Goal: Information Seeking & Learning: Learn about a topic

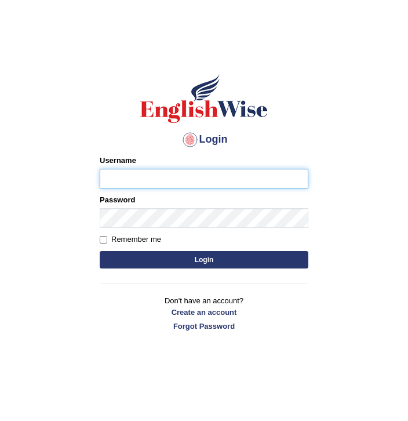
type input "Chongloi"
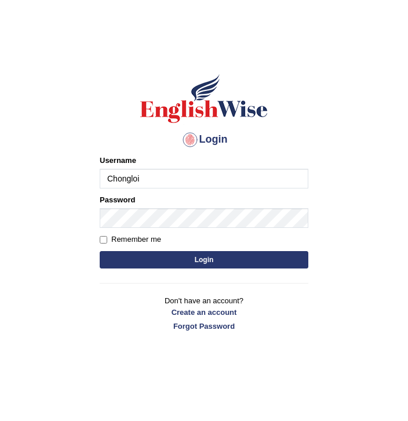
click at [147, 256] on button "Login" at bounding box center [204, 259] width 209 height 17
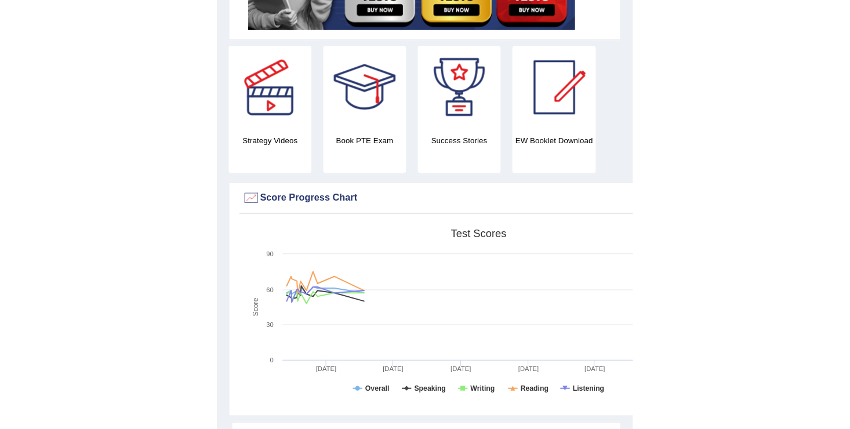
scroll to position [356, 0]
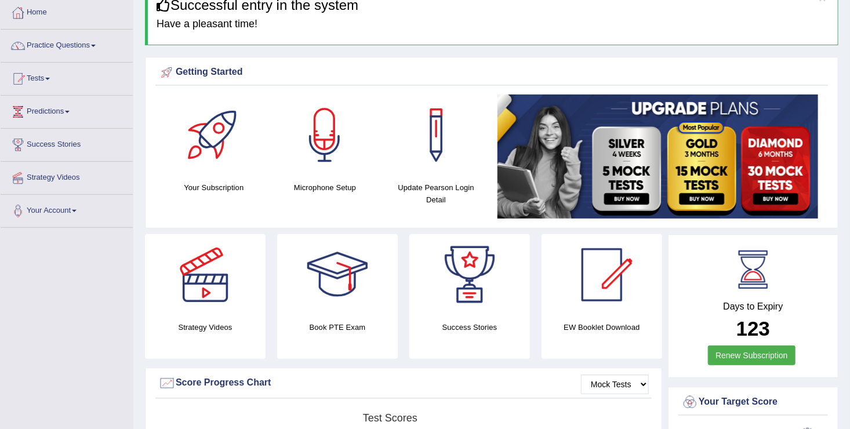
scroll to position [0, 0]
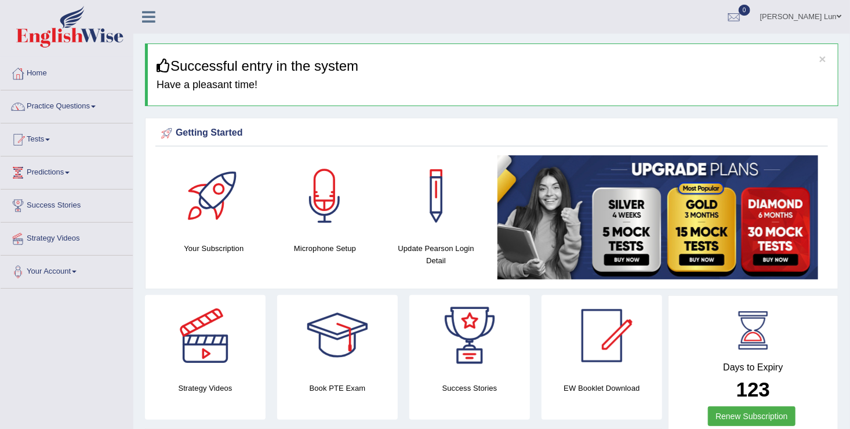
click at [89, 105] on link "Practice Questions" at bounding box center [67, 104] width 132 height 29
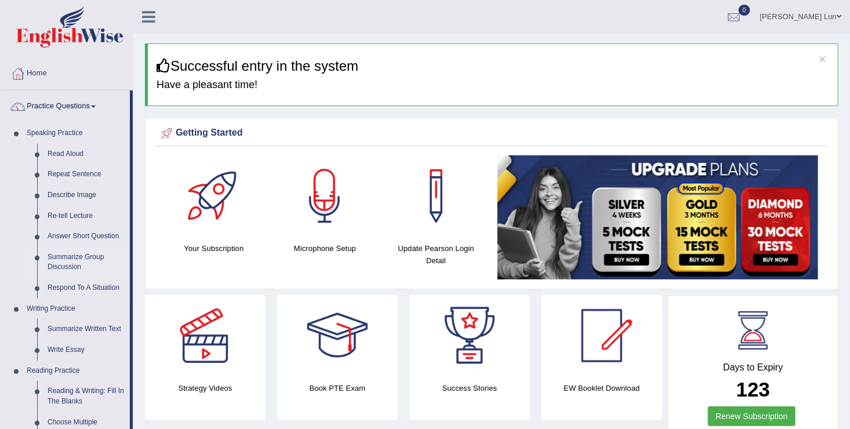
click at [60, 264] on link "Summarize Group Discussion" at bounding box center [86, 262] width 88 height 31
click at [60, 264] on ul "Speaking Practice Read Aloud Repeat Sentence Describe Image Re-tell Lecture Ans…" at bounding box center [65, 427] width 129 height 609
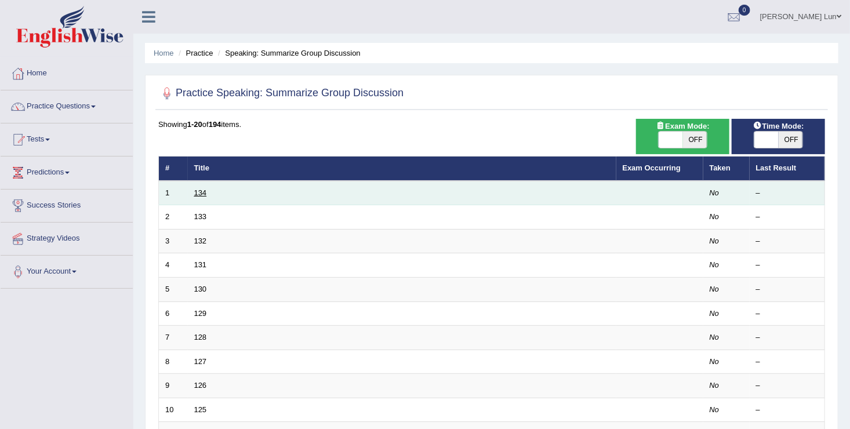
click at [202, 192] on link "134" at bounding box center [200, 192] width 13 height 9
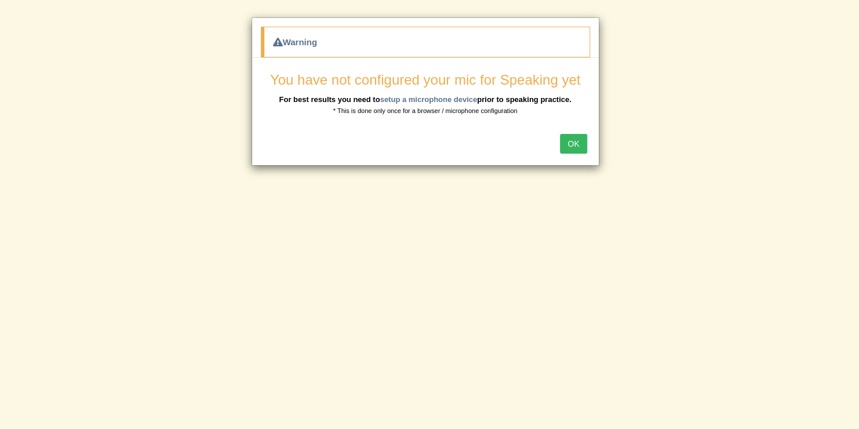
click at [580, 144] on button "OK" at bounding box center [573, 144] width 27 height 20
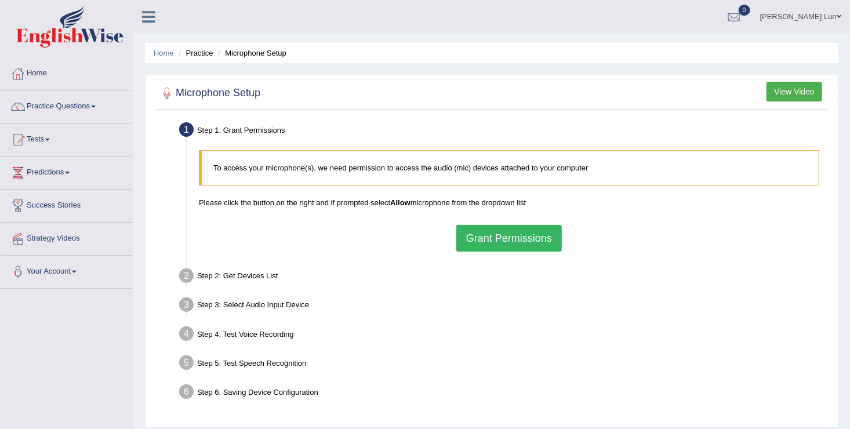
click at [462, 232] on button "Grant Permissions" at bounding box center [508, 238] width 105 height 27
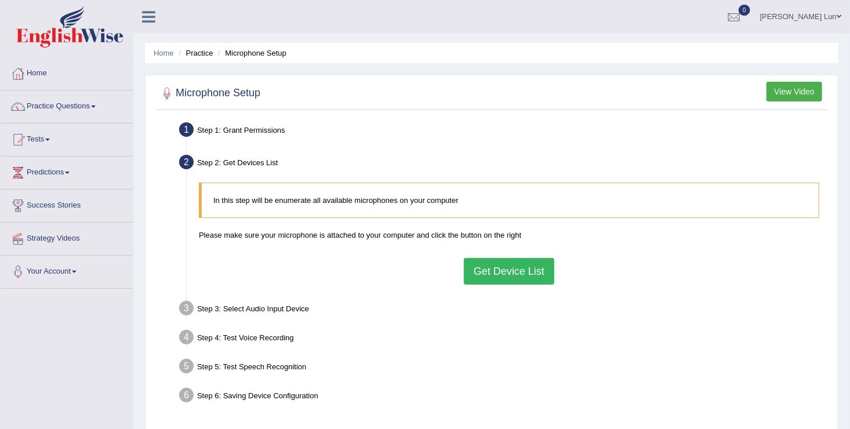
click at [485, 274] on button "Get Device List" at bounding box center [509, 271] width 90 height 27
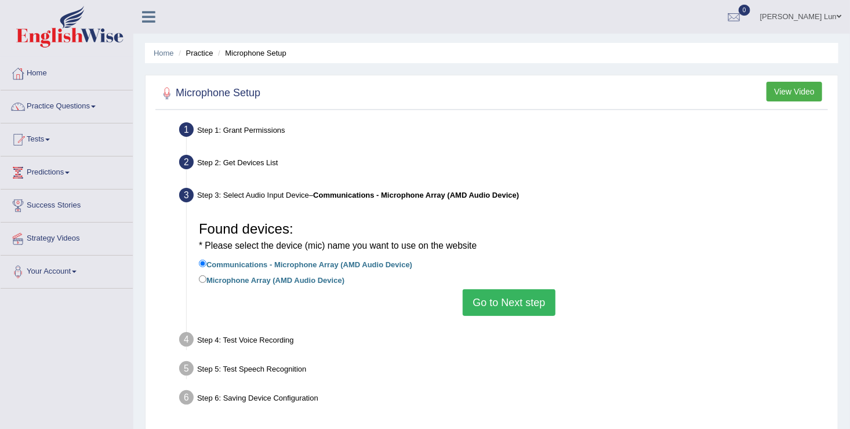
click at [492, 297] on button "Go to Next step" at bounding box center [509, 302] width 92 height 27
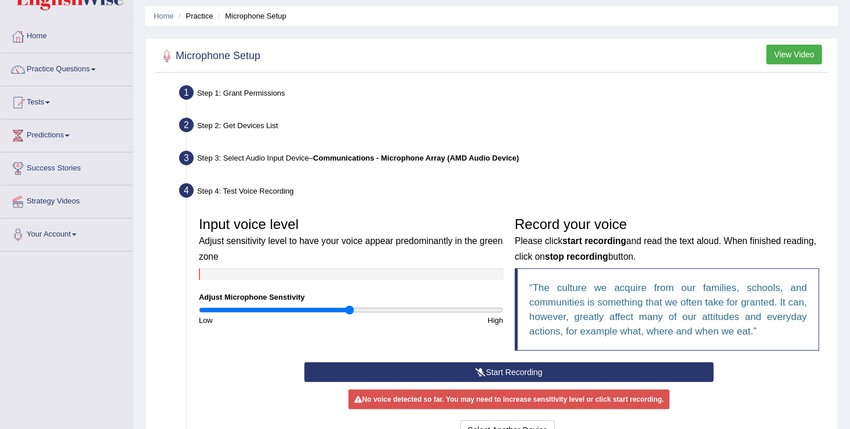
scroll to position [58, 0]
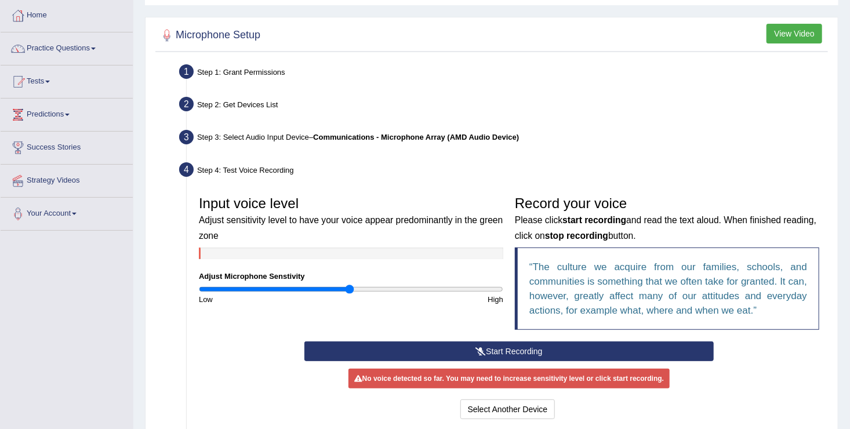
click at [478, 348] on icon at bounding box center [480, 351] width 10 height 8
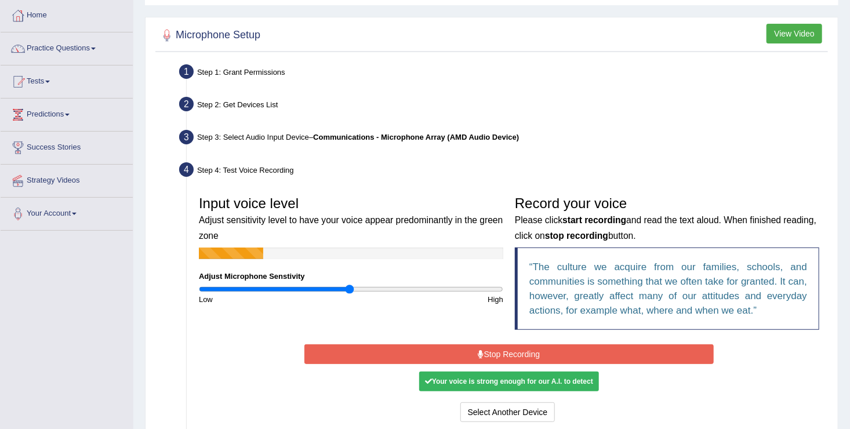
click at [464, 352] on button "Stop Recording" at bounding box center [509, 354] width 410 height 20
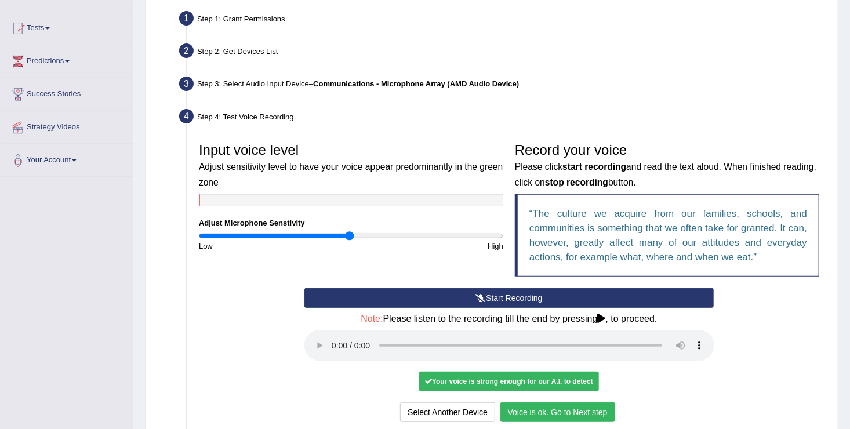
scroll to position [174, 0]
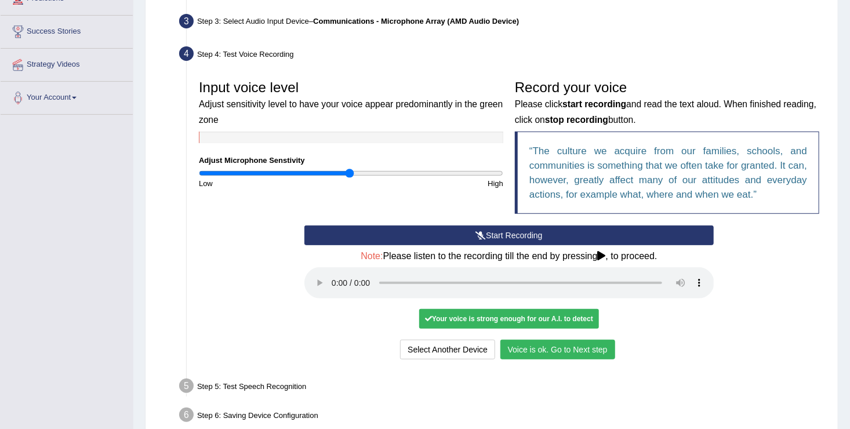
click at [545, 355] on button "Voice is ok. Go to Next step" at bounding box center [557, 350] width 115 height 20
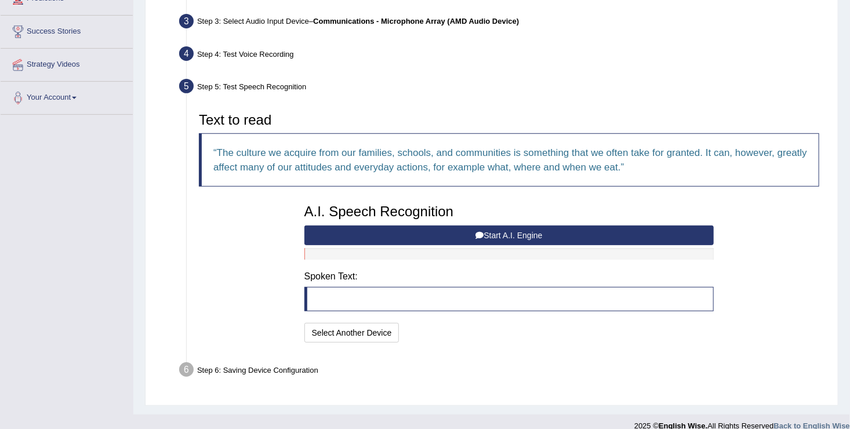
drag, startPoint x: 348, startPoint y: 234, endPoint x: 471, endPoint y: 241, distance: 122.5
click at [348, 234] on button "Start A.I. Engine" at bounding box center [509, 235] width 410 height 20
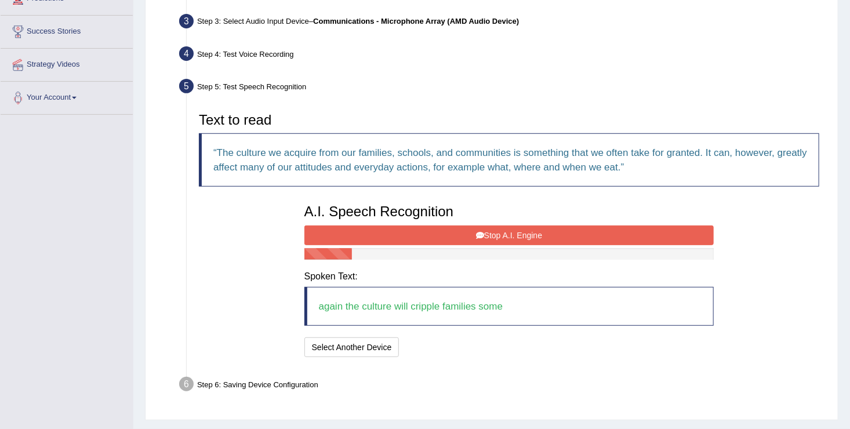
click at [513, 239] on button "Stop A.I. Engine" at bounding box center [509, 235] width 410 height 20
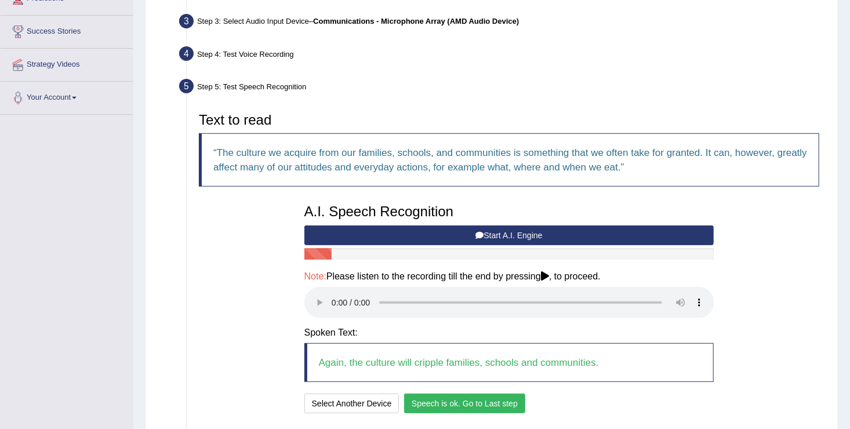
click at [485, 401] on button "Speech is ok. Go to Last step" at bounding box center [464, 404] width 121 height 20
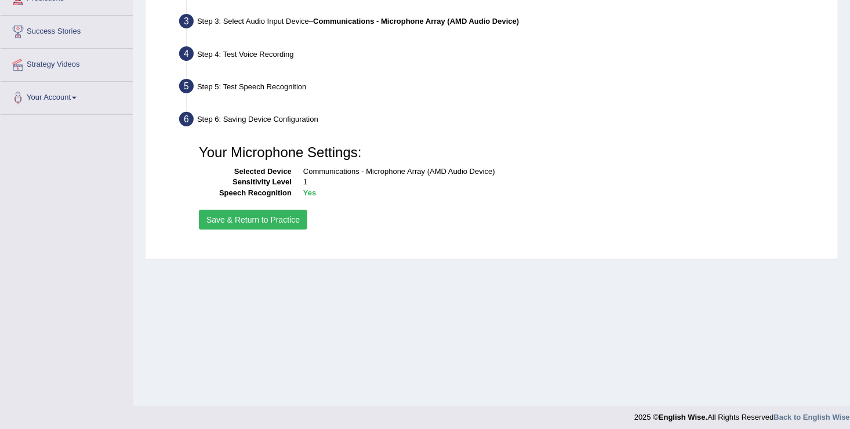
click at [272, 216] on button "Save & Return to Practice" at bounding box center [253, 220] width 108 height 20
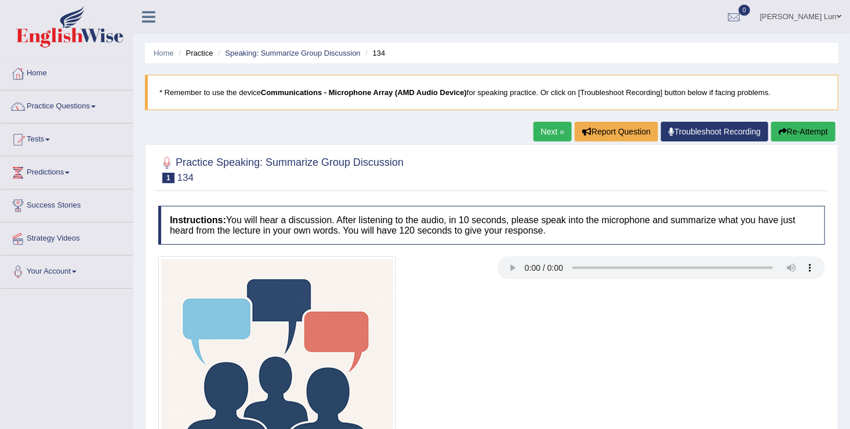
click at [448, 223] on h4 "Instructions: You will hear a discussion. After listening to the audio, in 10 s…" at bounding box center [491, 225] width 667 height 39
click at [513, 301] on div at bounding box center [491, 375] width 678 height 238
